Goal: Transaction & Acquisition: Purchase product/service

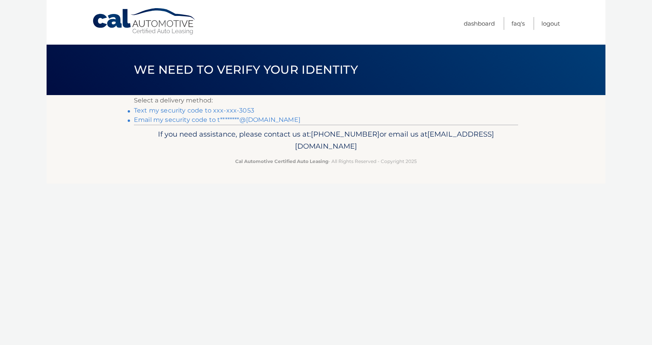
click at [206, 109] on link "Text my security code to xxx-xxx-3053" at bounding box center [194, 110] width 120 height 7
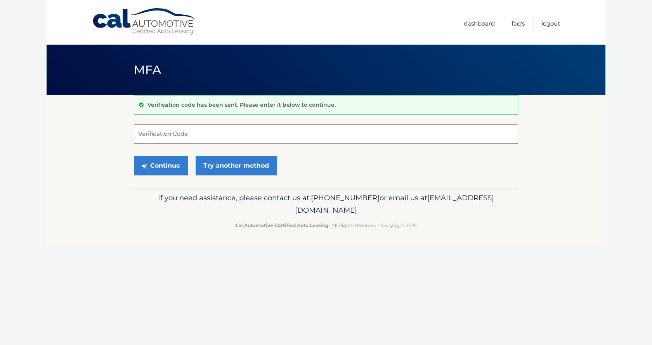
click at [188, 135] on input "Verification Code" at bounding box center [326, 133] width 384 height 19
type input "880157"
click at [159, 167] on button "Continue" at bounding box center [161, 165] width 54 height 19
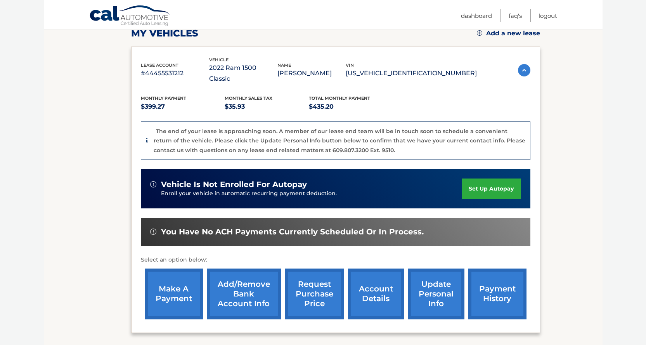
scroll to position [155, 0]
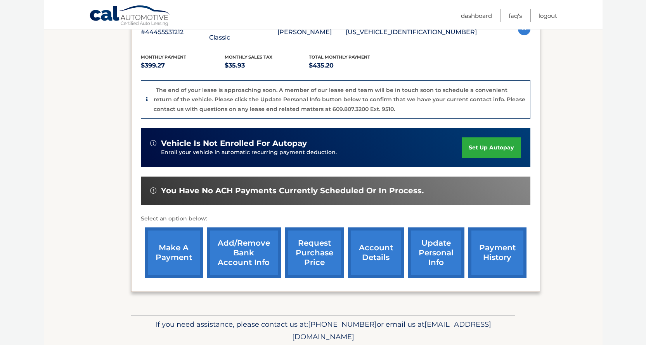
click at [174, 237] on link "make a payment" at bounding box center [174, 252] width 58 height 51
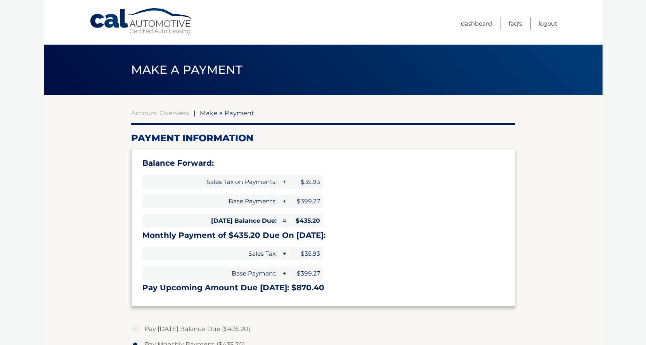
select select "NjRmMWEzYTAtMGZjYS00MTNkLTk2MjAtYjE3NzY2MzAzMTE4"
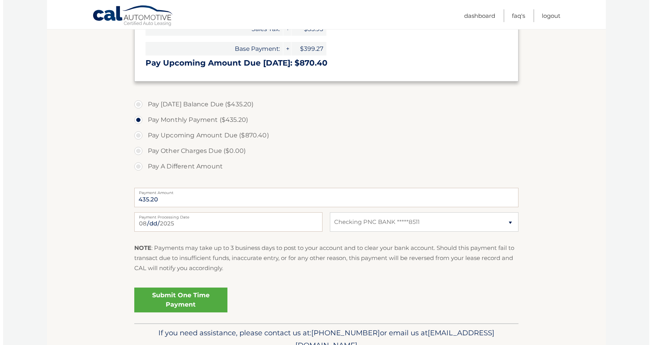
scroll to position [233, 0]
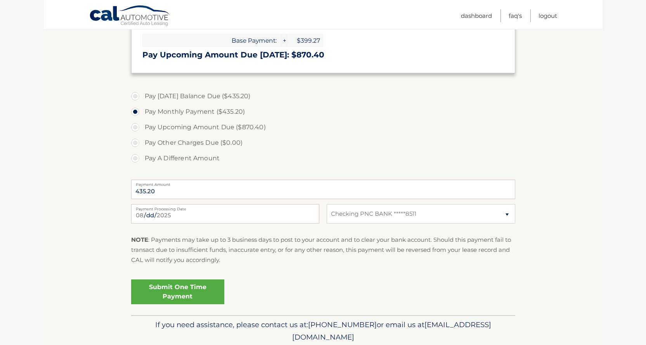
click at [177, 290] on link "Submit One Time Payment" at bounding box center [177, 292] width 93 height 25
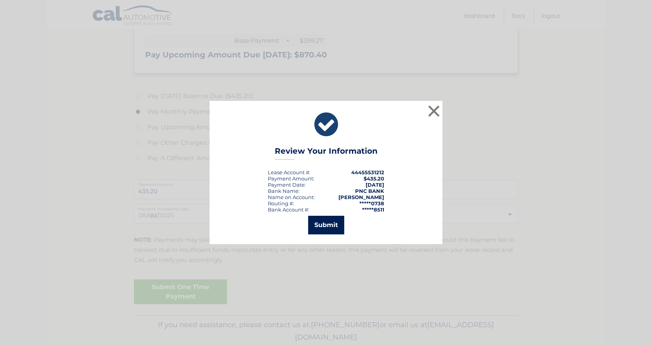
click at [318, 222] on button "Submit" at bounding box center [326, 225] width 36 height 19
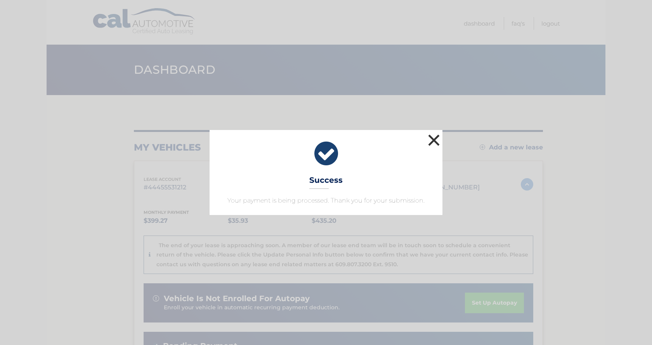
click at [433, 139] on button "×" at bounding box center [434, 140] width 16 height 16
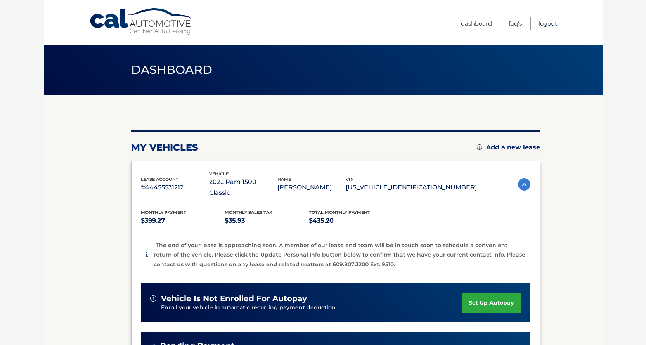
click at [545, 24] on link "Logout" at bounding box center [548, 23] width 19 height 13
